Goal: Transaction & Acquisition: Book appointment/travel/reservation

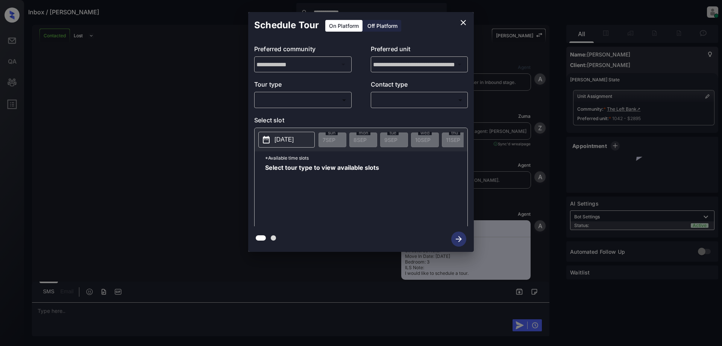
scroll to position [492, 0]
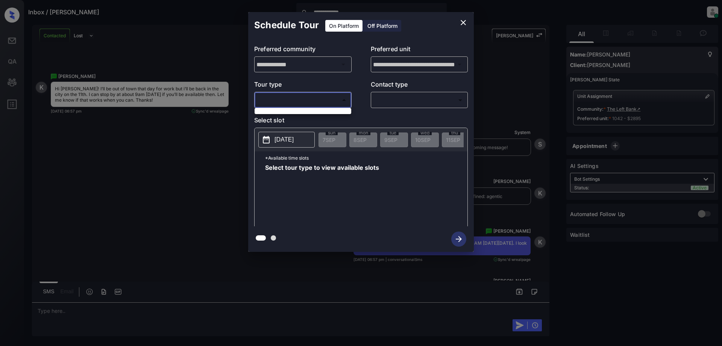
click at [334, 104] on body "**********" at bounding box center [361, 173] width 722 height 346
click at [323, 96] on div at bounding box center [361, 173] width 722 height 346
click at [467, 21] on icon "close" at bounding box center [463, 22] width 9 height 9
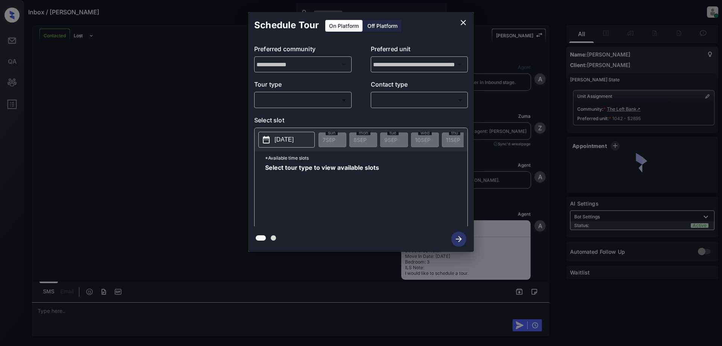
scroll to position [1132, 0]
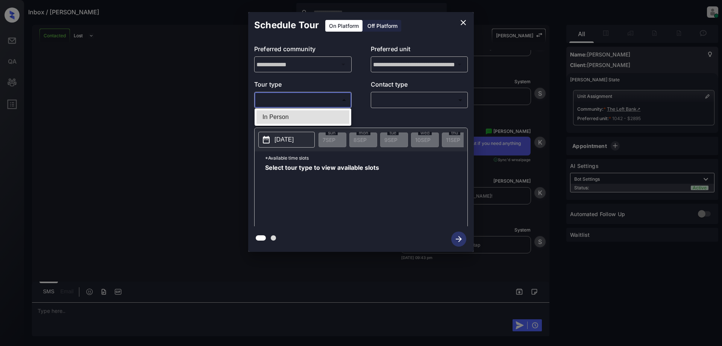
drag, startPoint x: 321, startPoint y: 102, endPoint x: 300, endPoint y: 107, distance: 21.7
click at [320, 102] on body "Inbox / Keirsten Keys Juan Carlos Manantan Online Set yourself offline Set your…" at bounding box center [361, 173] width 722 height 346
click at [277, 117] on li "In Person" at bounding box center [302, 117] width 93 height 14
type input "********"
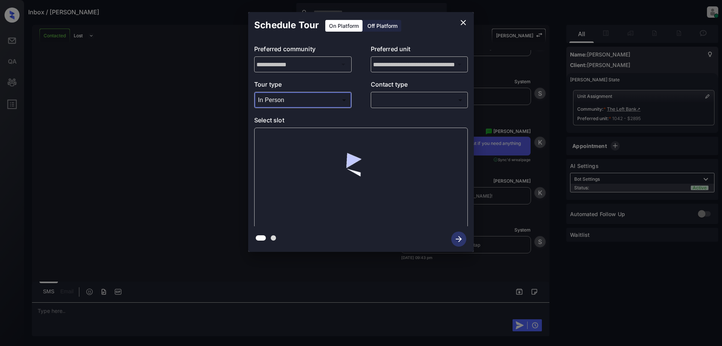
click at [385, 104] on body "Inbox / Keirsten Keys Juan Carlos Manantan Online Set yourself offline Set your…" at bounding box center [361, 173] width 722 height 346
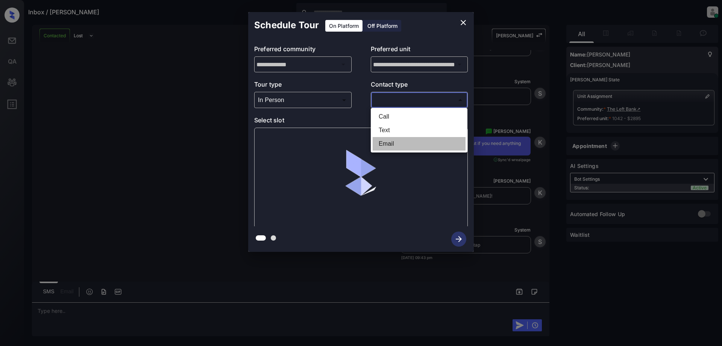
click at [391, 138] on li "Email" at bounding box center [419, 144] width 93 height 14
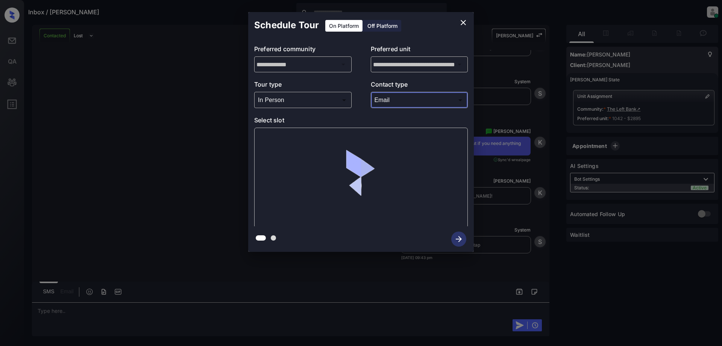
click at [394, 106] on body "Inbox / Keirsten Keys Juan Carlos Manantan Online Set yourself offline Set your…" at bounding box center [361, 173] width 722 height 346
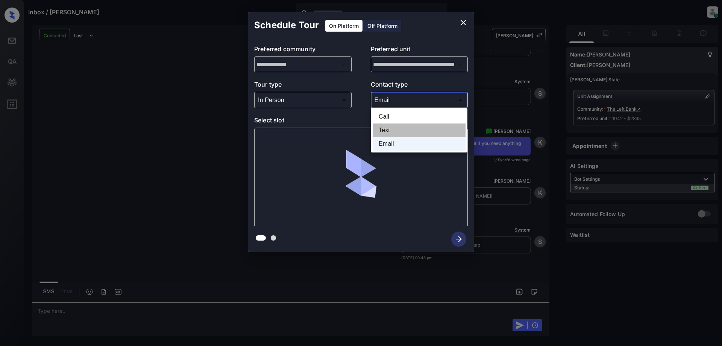
click at [393, 124] on li "Text" at bounding box center [419, 130] width 93 height 14
type input "****"
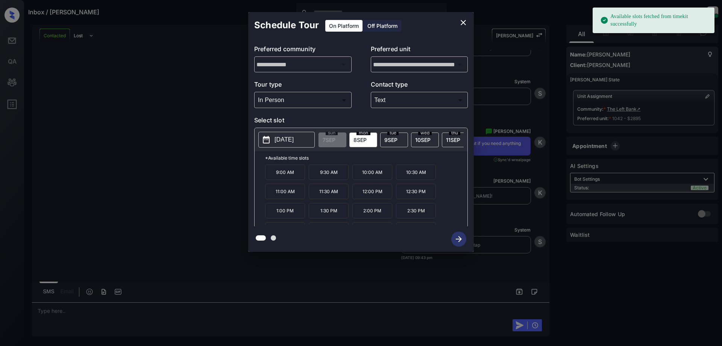
click at [455, 138] on span "11 SEP" at bounding box center [453, 140] width 14 height 6
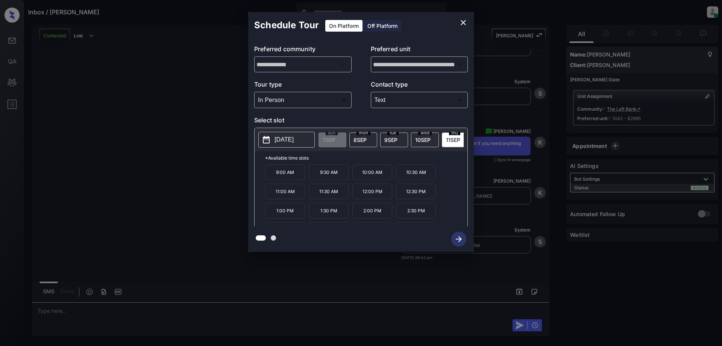
click at [294, 178] on p "9:00 AM" at bounding box center [285, 171] width 40 height 15
click at [457, 240] on icon "button" at bounding box center [458, 238] width 15 height 15
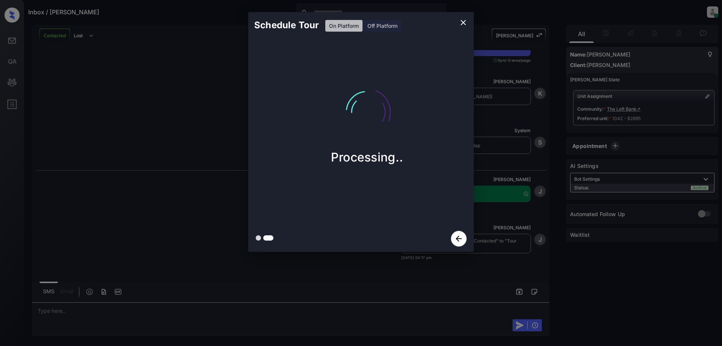
scroll to position [1231, 0]
drag, startPoint x: 464, startPoint y: 20, endPoint x: 511, endPoint y: 30, distance: 47.8
click at [511, 30] on div "Schedule Tour On Platform Off Platform Processing.." at bounding box center [361, 132] width 722 height 264
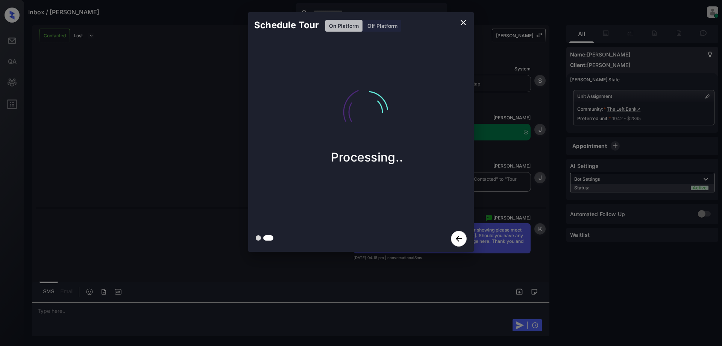
scroll to position [1293, 0]
click at [458, 25] on button "close" at bounding box center [463, 22] width 15 height 15
